Goal: Use online tool/utility: Utilize a website feature to perform a specific function

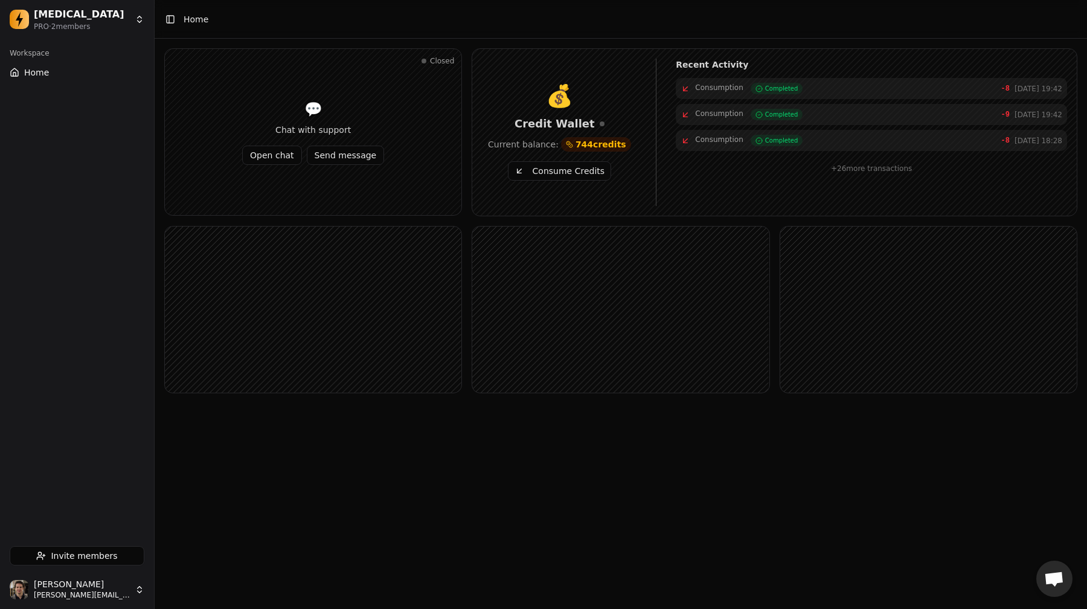
click at [562, 172] on button "Consume Credits" at bounding box center [559, 170] width 103 height 19
click at [560, 179] on button "Consume Credits" at bounding box center [559, 170] width 103 height 19
click at [536, 179] on button "Consume Credits" at bounding box center [559, 170] width 103 height 19
click at [533, 173] on button "Consume Credits" at bounding box center [559, 170] width 103 height 19
click at [574, 171] on button "Consume Credits" at bounding box center [559, 170] width 103 height 19
